Goal: Navigation & Orientation: Find specific page/section

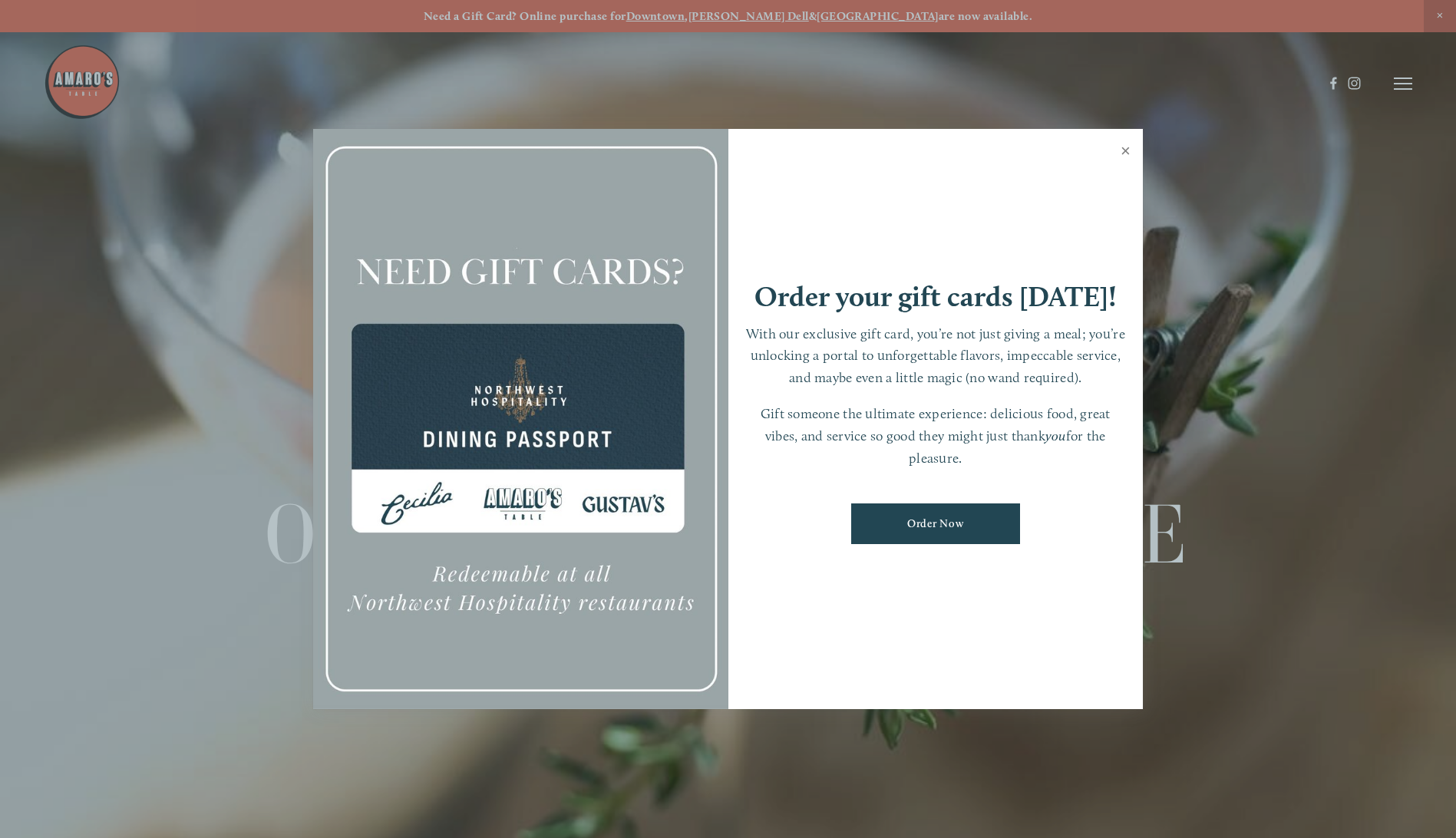
click at [1126, 151] on link "Close" at bounding box center [1126, 153] width 30 height 43
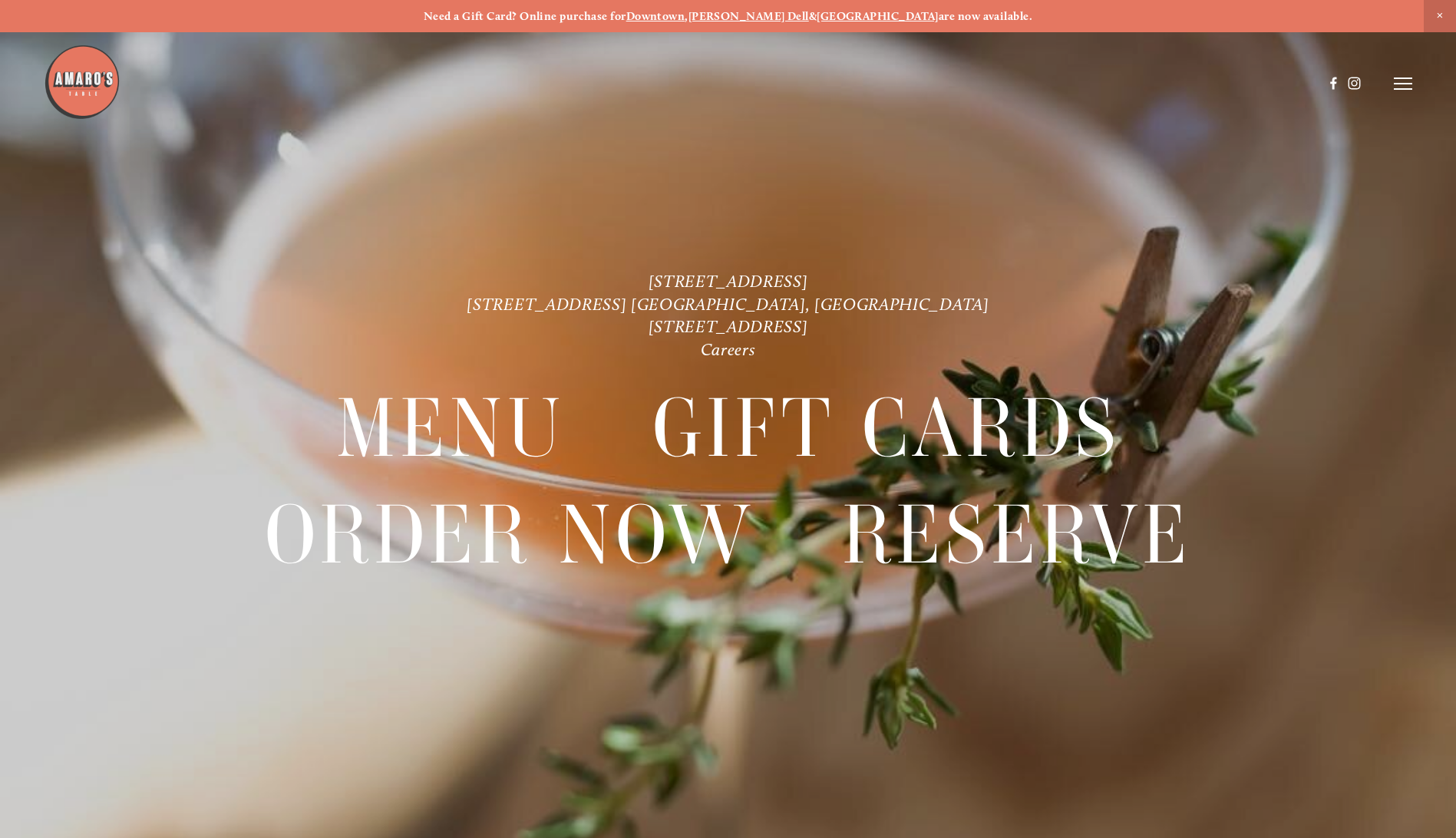
click at [1409, 83] on line at bounding box center [1403, 83] width 19 height 0
click at [1079, 79] on span "Menu" at bounding box center [1083, 83] width 31 height 15
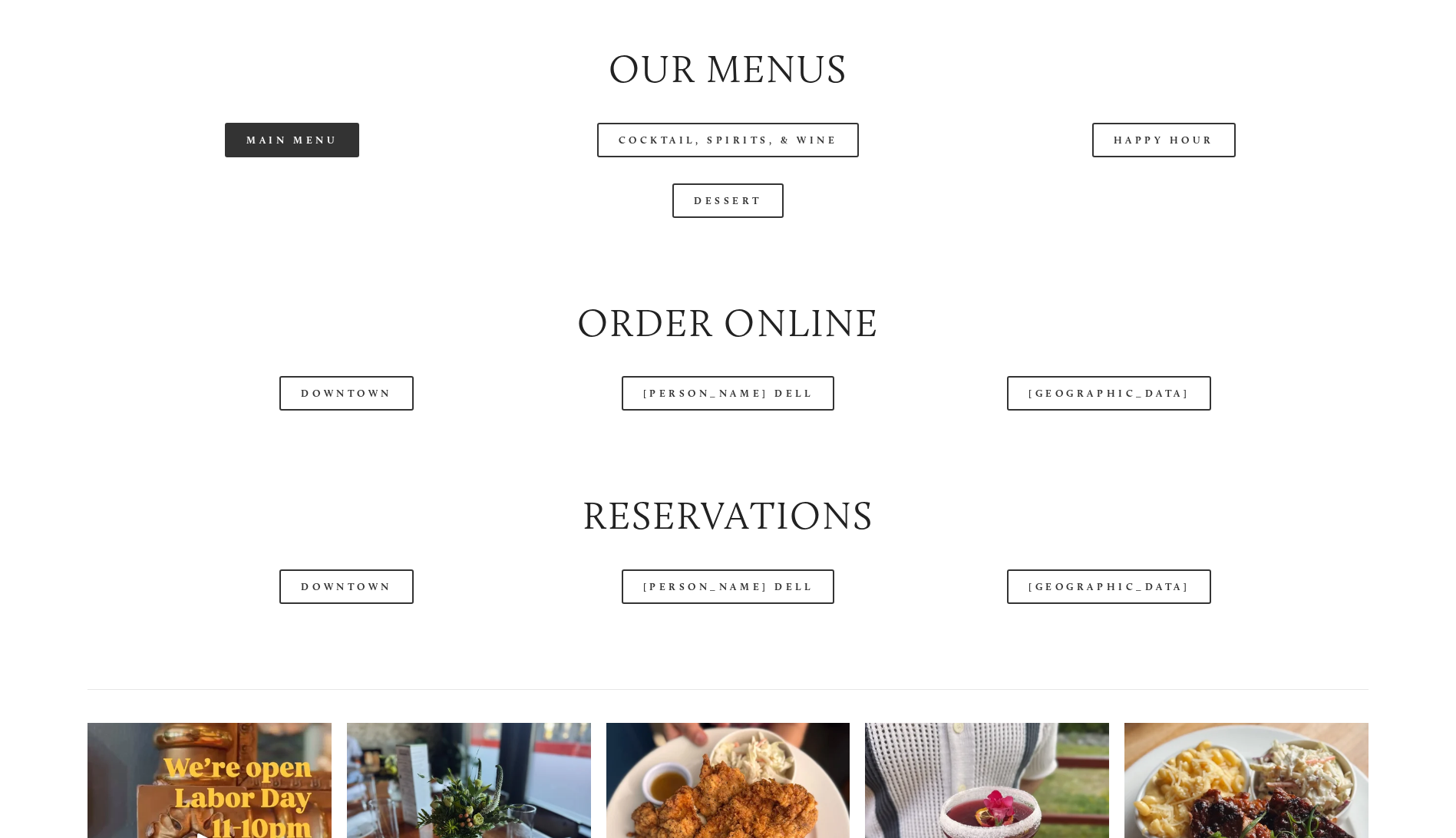
scroll to position [1776, 0]
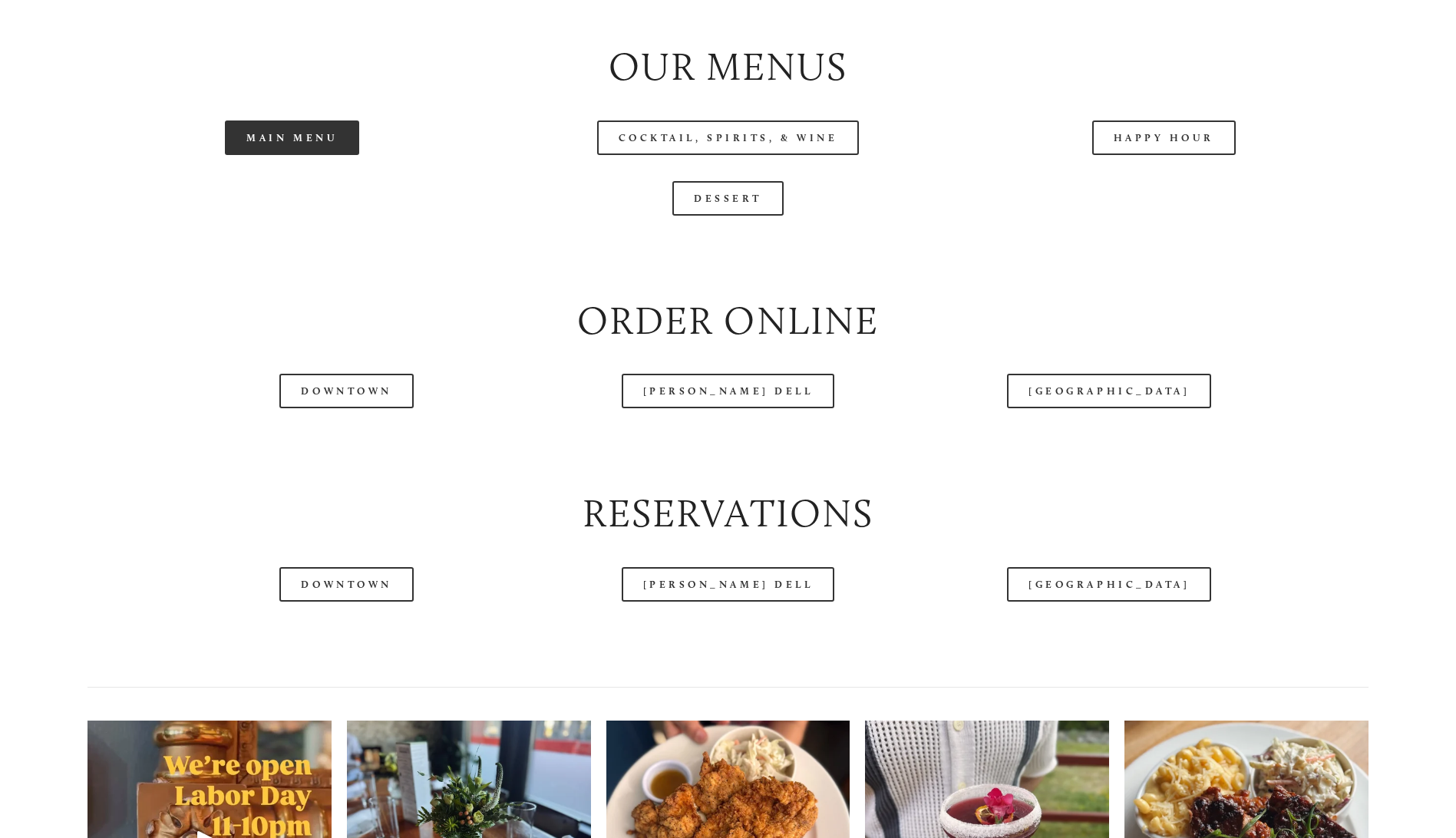
click at [318, 155] on link "Main Menu" at bounding box center [291, 137] width 134 height 34
